Goal: Task Accomplishment & Management: Manage account settings

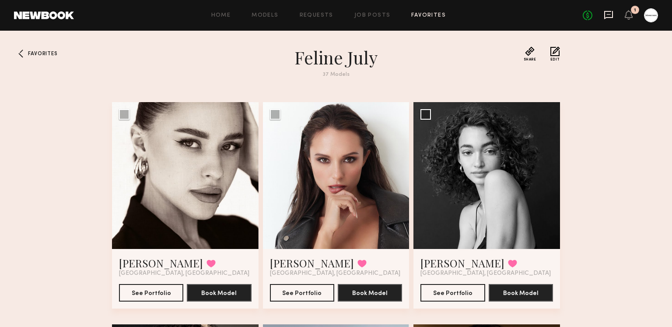
click at [608, 13] on icon at bounding box center [609, 15] width 10 height 10
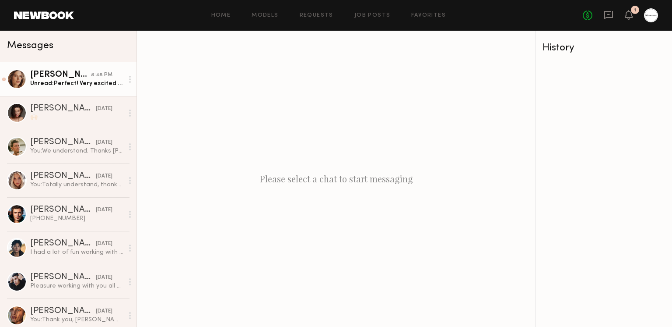
click at [89, 83] on div "Unread: Perfect! Very excited to work with you!" at bounding box center [76, 83] width 93 height 8
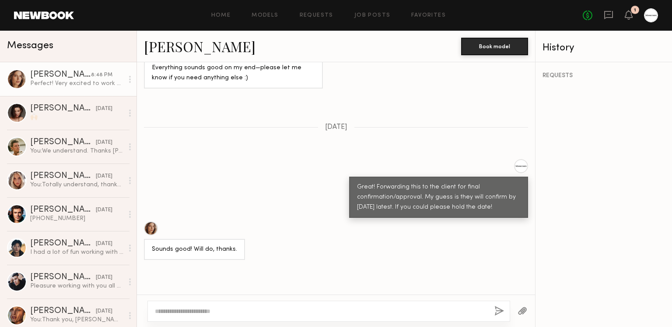
scroll to position [617, 0]
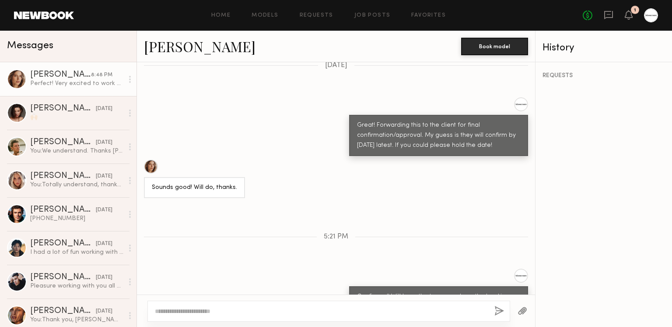
click at [646, 15] on div at bounding box center [651, 15] width 14 height 14
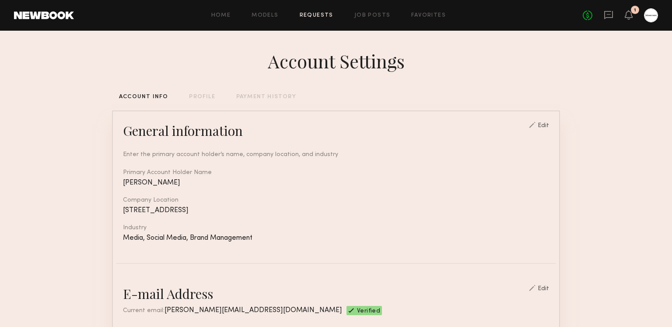
click at [313, 16] on link "Requests" at bounding box center [317, 16] width 34 height 6
